Goal: Task Accomplishment & Management: Use online tool/utility

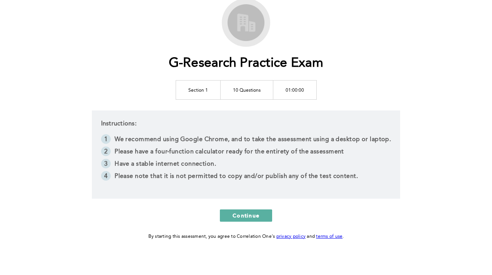
scroll to position [56, 0]
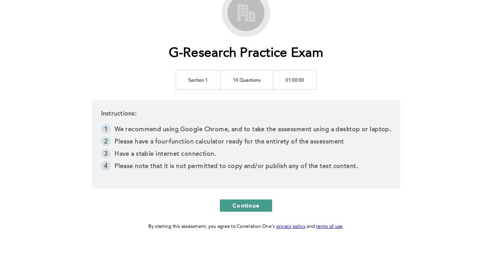
click at [230, 204] on button "Continue" at bounding box center [246, 206] width 52 height 12
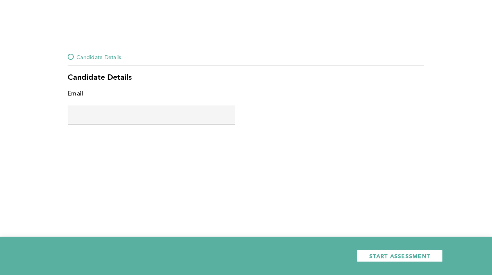
click at [168, 122] on input "text" at bounding box center [151, 115] width 167 height 18
type input "[PERSON_NAME][EMAIL_ADDRESS][PERSON_NAME][DOMAIN_NAME]"
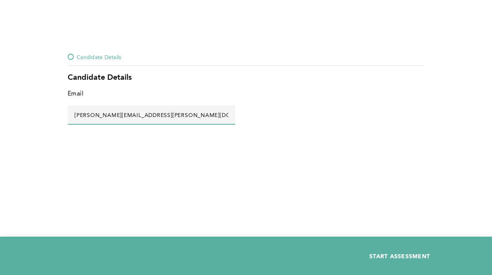
click at [409, 257] on span "START ASSESSMENT" at bounding box center [399, 256] width 61 height 7
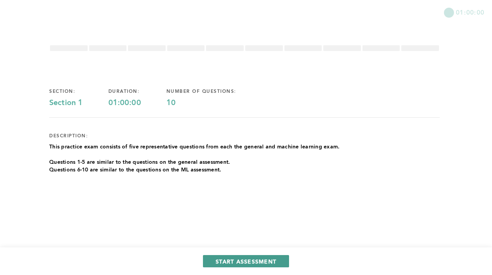
click at [252, 263] on span "START ASSESSMENT" at bounding box center [245, 261] width 61 height 7
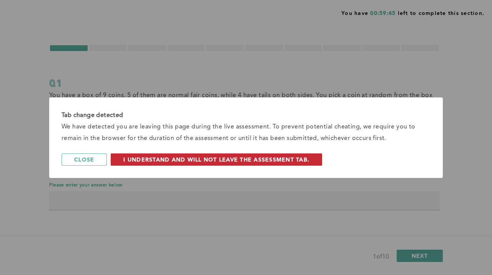
click at [186, 157] on span "I understand and will not leave the assessment tab." at bounding box center [216, 159] width 186 height 7
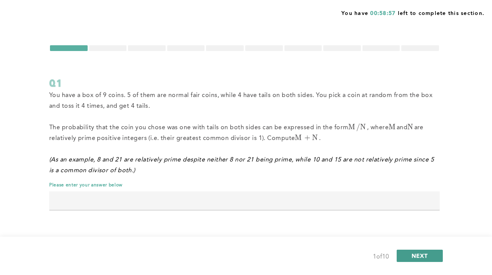
click at [406, 252] on button "NEXT" at bounding box center [419, 256] width 46 height 12
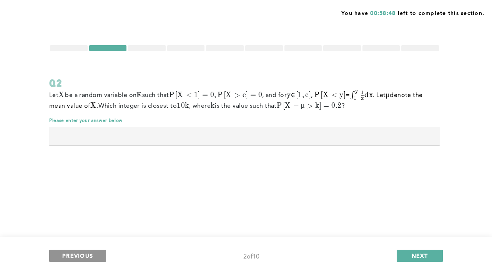
click at [72, 257] on span "PREVIOUS" at bounding box center [77, 255] width 31 height 7
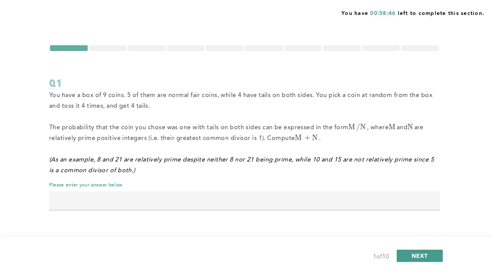
click at [404, 250] on button "NEXT" at bounding box center [419, 256] width 46 height 12
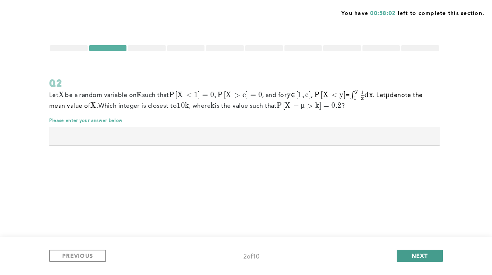
click at [404, 250] on button "NEXT" at bounding box center [419, 256] width 46 height 12
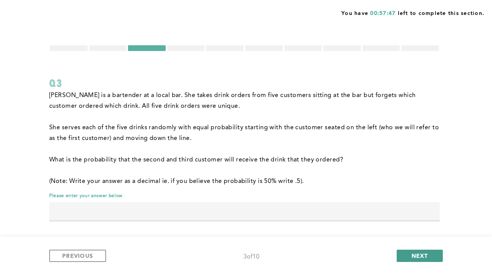
click at [404, 251] on button "NEXT" at bounding box center [419, 256] width 46 height 12
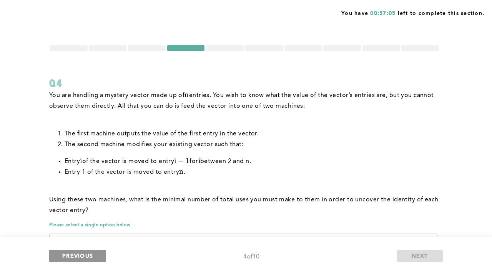
click at [82, 256] on span "PREVIOUS" at bounding box center [77, 255] width 31 height 7
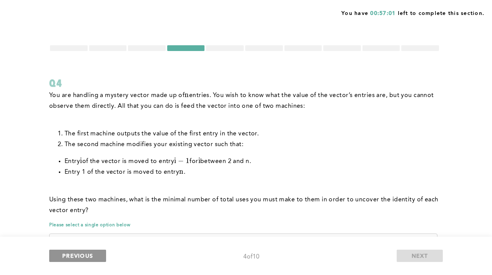
click at [79, 253] on span "PREVIOUS" at bounding box center [77, 255] width 31 height 7
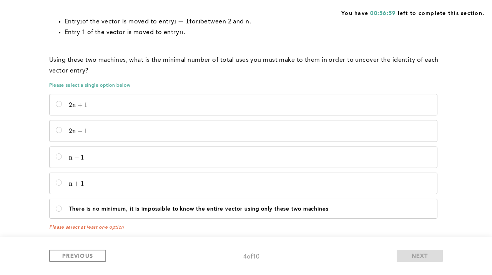
scroll to position [145, 0]
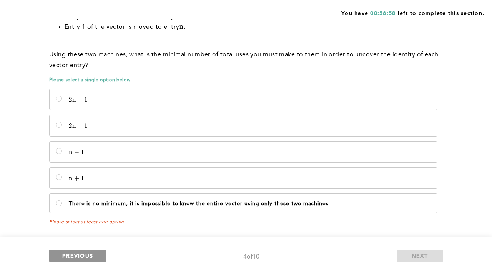
click at [81, 255] on span "PREVIOUS" at bounding box center [77, 255] width 31 height 7
click at [78, 261] on button "PREVIOUS" at bounding box center [77, 256] width 57 height 12
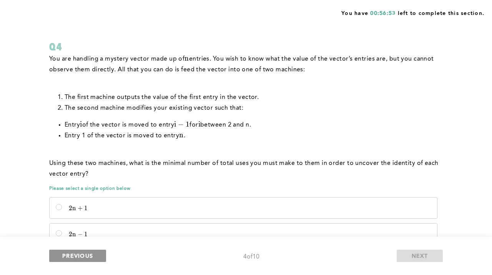
scroll to position [0, 0]
